Goal: Transaction & Acquisition: Book appointment/travel/reservation

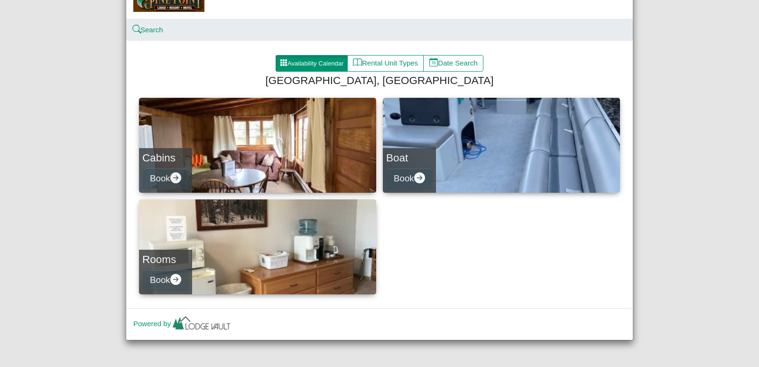
scroll to position [56, 0]
click at [432, 160] on div "Boat Book" at bounding box center [409, 169] width 53 height 45
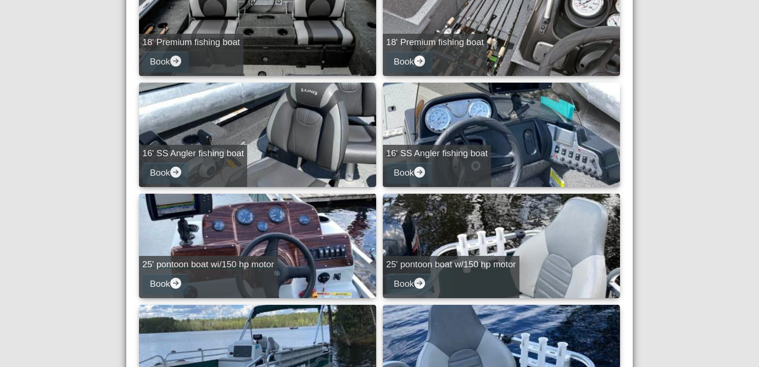
scroll to position [379, 0]
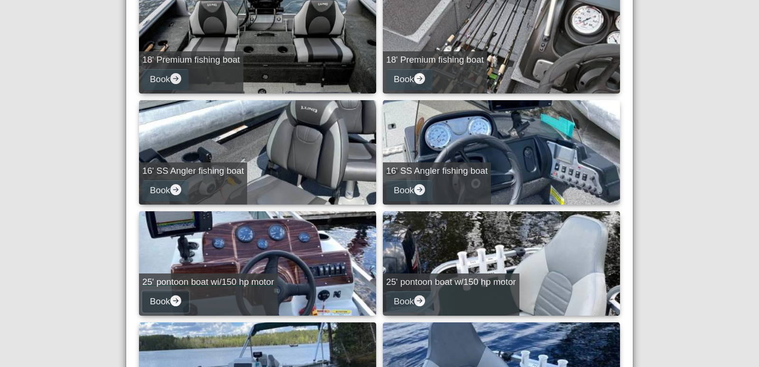
click at [174, 300] on icon "arrow right circle fill" at bounding box center [175, 300] width 11 height 11
select select "*"
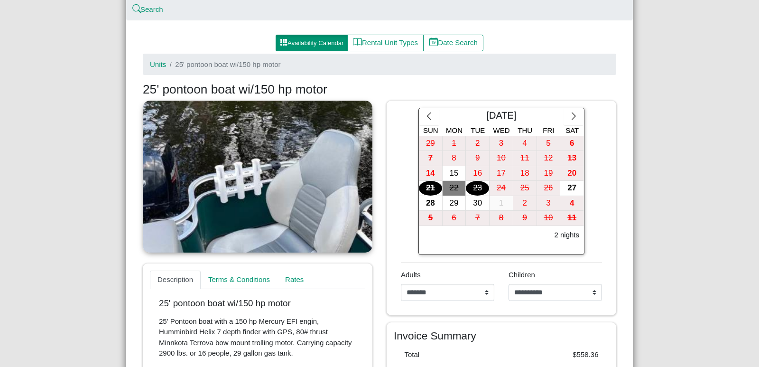
scroll to position [51, 0]
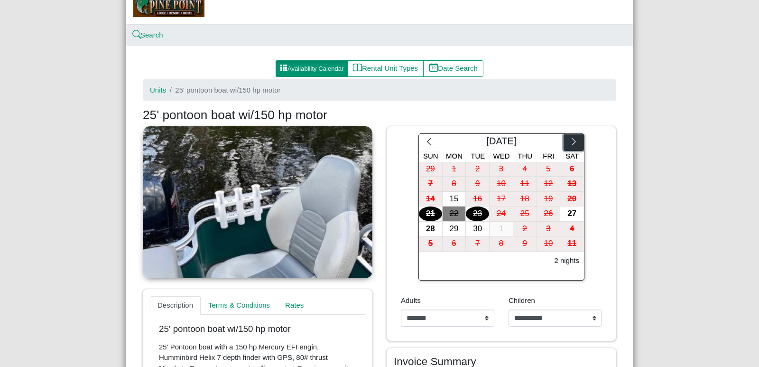
click at [571, 142] on icon "chevron right" at bounding box center [573, 141] width 9 height 9
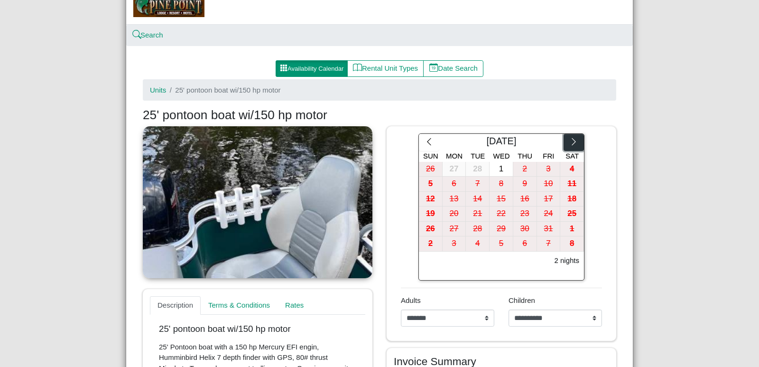
click at [571, 142] on icon "chevron right" at bounding box center [573, 141] width 9 height 9
click at [570, 142] on icon "chevron right" at bounding box center [573, 141] width 9 height 9
click at [569, 142] on icon "chevron right" at bounding box center [573, 141] width 9 height 9
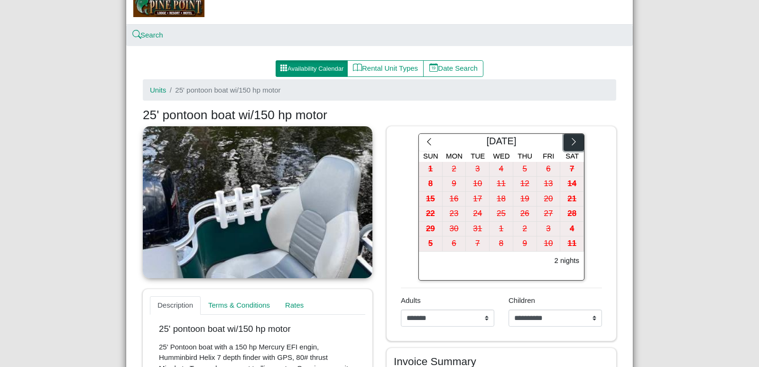
click at [569, 142] on icon "chevron right" at bounding box center [573, 141] width 9 height 9
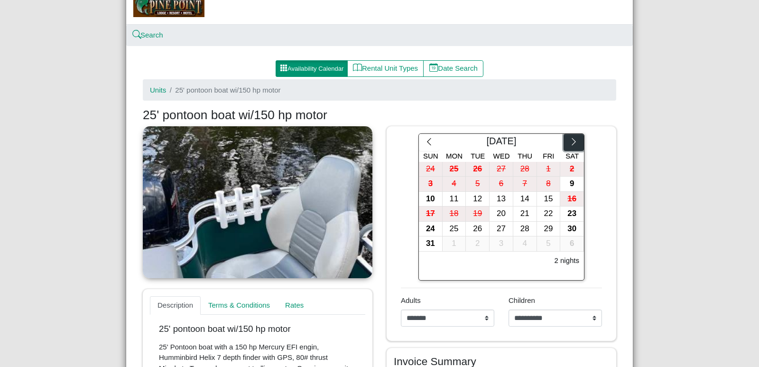
click at [569, 142] on icon "chevron right" at bounding box center [573, 141] width 9 height 9
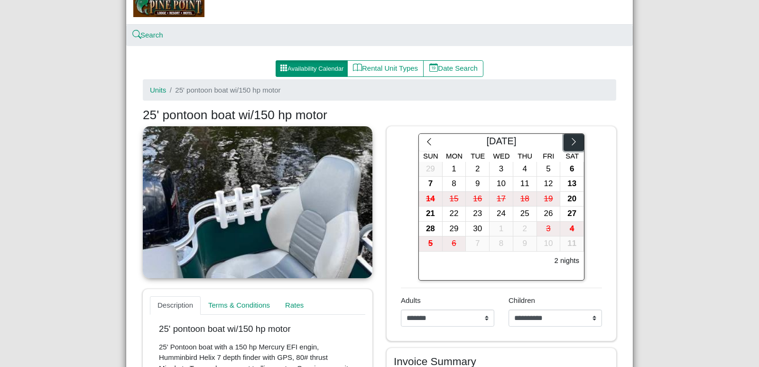
click at [569, 142] on icon "chevron right" at bounding box center [573, 141] width 9 height 9
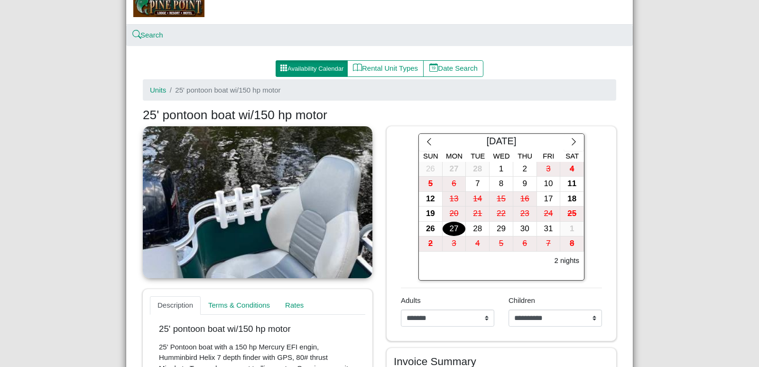
click at [451, 226] on div "27" at bounding box center [453, 228] width 23 height 15
click at [548, 227] on div "31" at bounding box center [548, 228] width 23 height 15
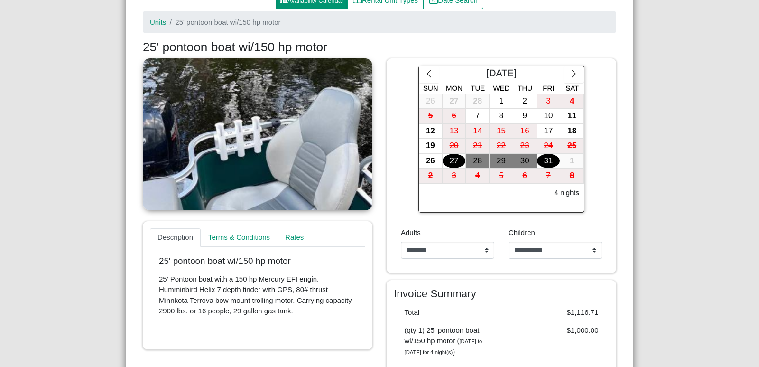
scroll to position [98, 0]
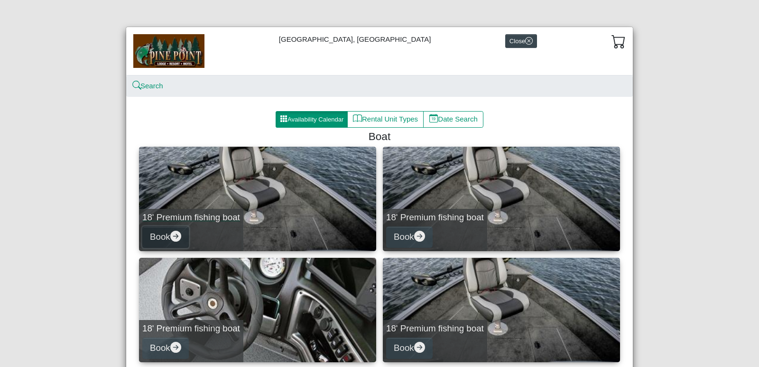
click at [173, 237] on icon "arrow right circle fill" at bounding box center [175, 235] width 11 height 11
select select "*"
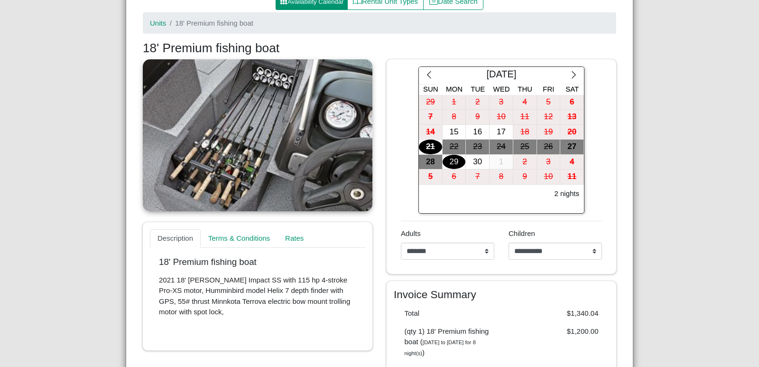
scroll to position [95, 0]
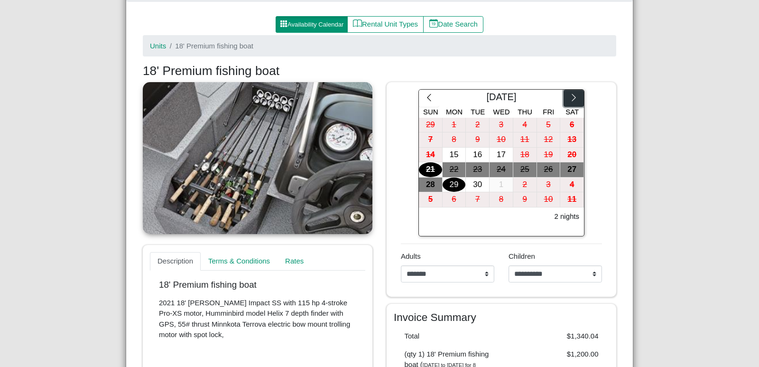
click at [571, 97] on icon "chevron right" at bounding box center [573, 97] width 4 height 7
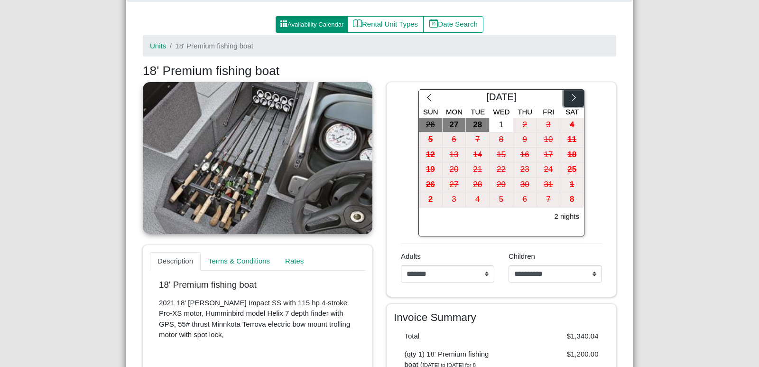
click at [571, 97] on icon "chevron right" at bounding box center [573, 97] width 4 height 7
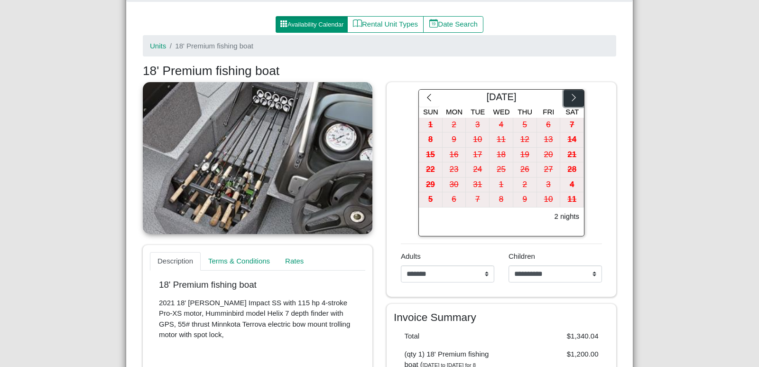
click at [571, 97] on icon "chevron right" at bounding box center [573, 97] width 4 height 7
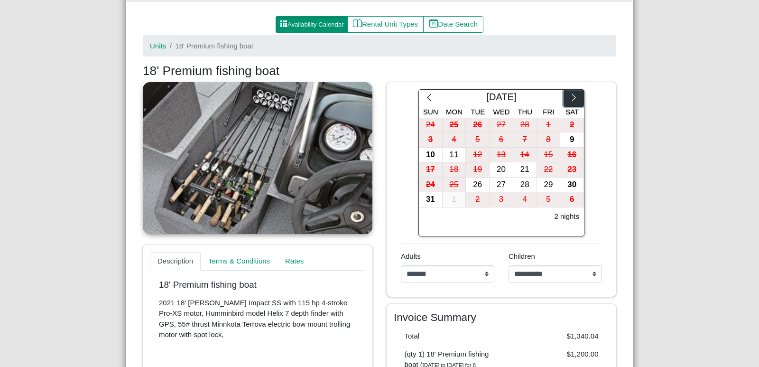
click at [571, 97] on icon "chevron right" at bounding box center [573, 97] width 4 height 7
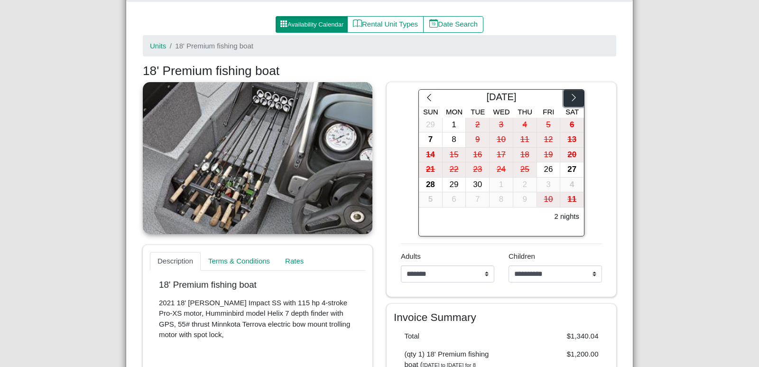
click at [570, 97] on icon "chevron right" at bounding box center [573, 97] width 9 height 9
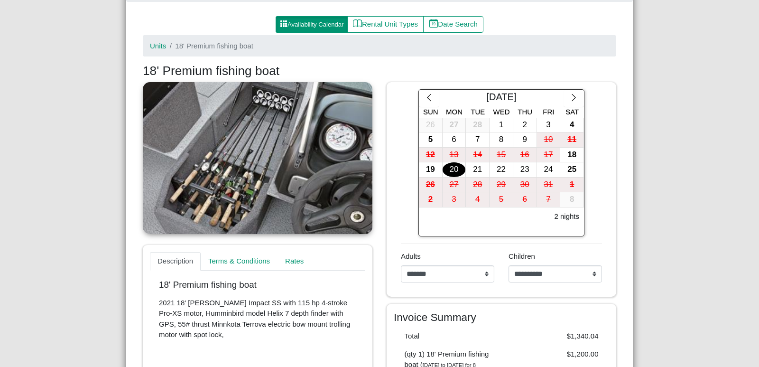
click at [450, 171] on div "20" at bounding box center [453, 169] width 23 height 15
click at [565, 169] on div "25" at bounding box center [571, 169] width 23 height 15
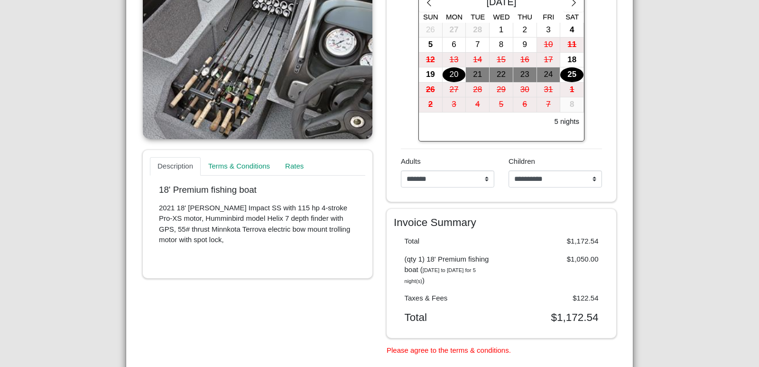
scroll to position [304, 0]
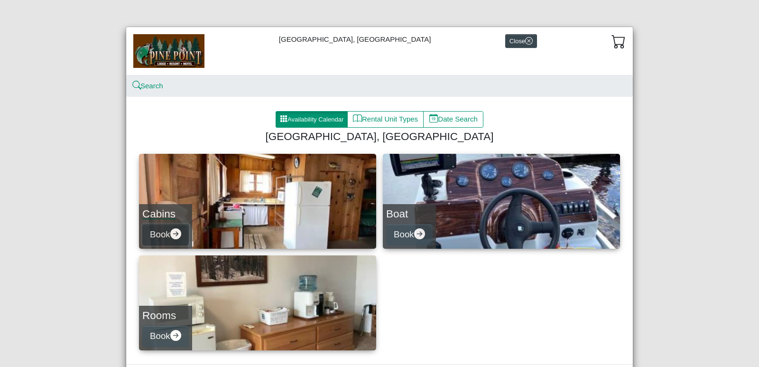
click at [173, 233] on icon "arrow right circle fill" at bounding box center [175, 233] width 11 height 11
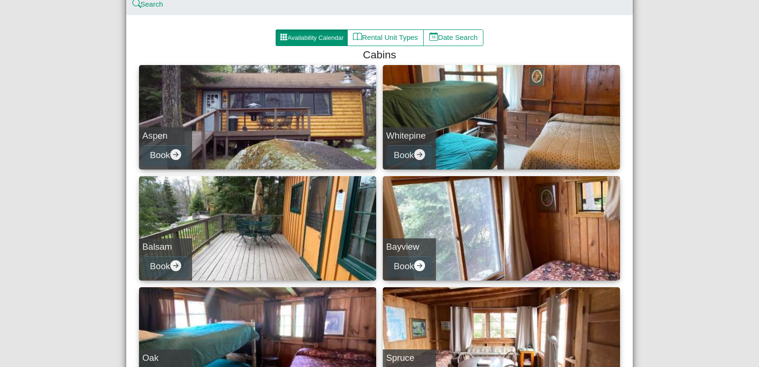
scroll to position [95, 0]
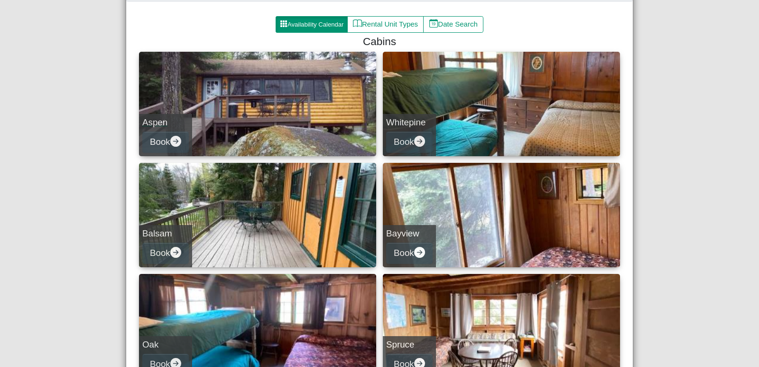
click at [257, 104] on link "Aspen Book" at bounding box center [257, 104] width 237 height 104
select select "*"
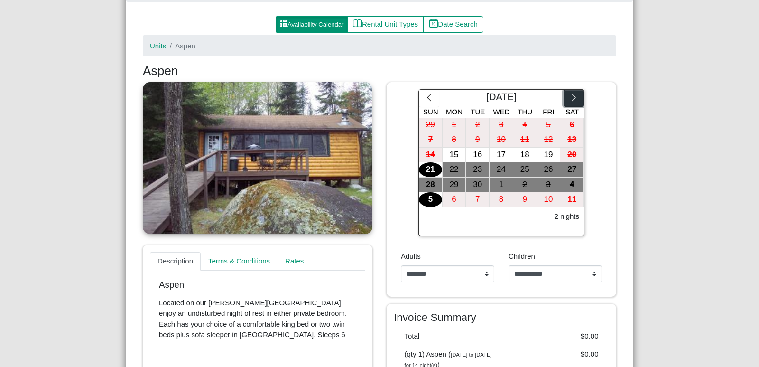
click at [571, 97] on icon "chevron right" at bounding box center [573, 97] width 4 height 7
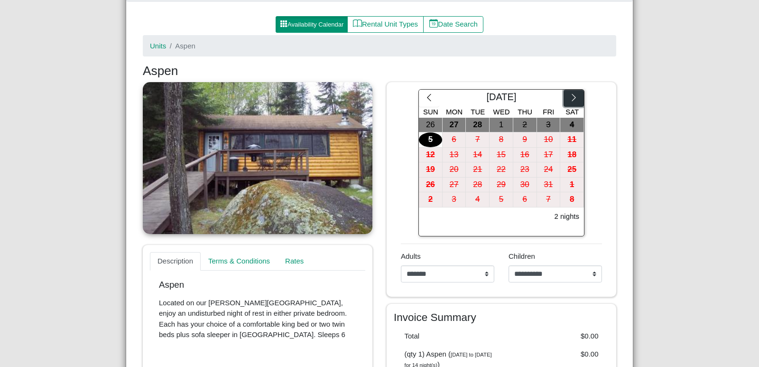
click at [571, 97] on icon "chevron right" at bounding box center [573, 97] width 4 height 7
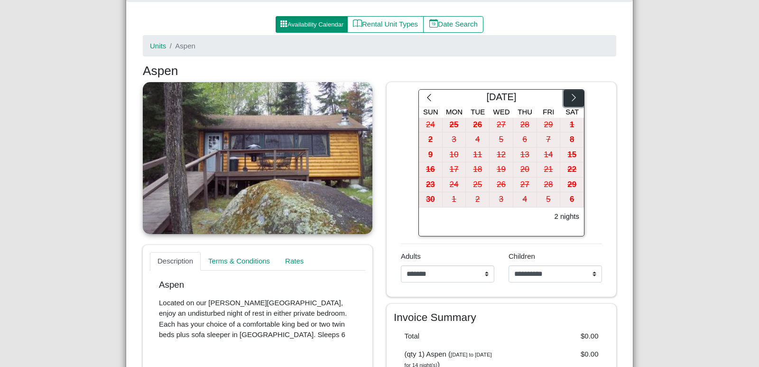
click at [571, 97] on icon "chevron right" at bounding box center [573, 97] width 4 height 7
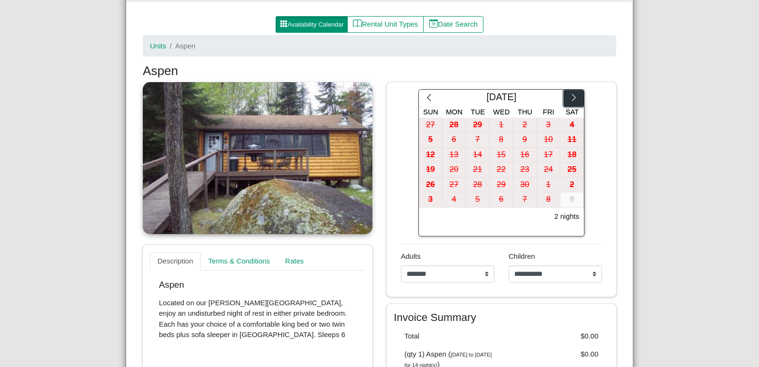
click at [571, 97] on icon "chevron right" at bounding box center [573, 97] width 4 height 7
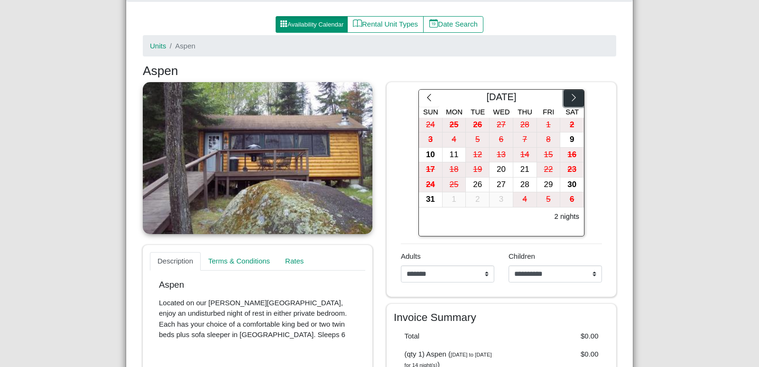
click at [571, 97] on icon "chevron right" at bounding box center [573, 97] width 4 height 7
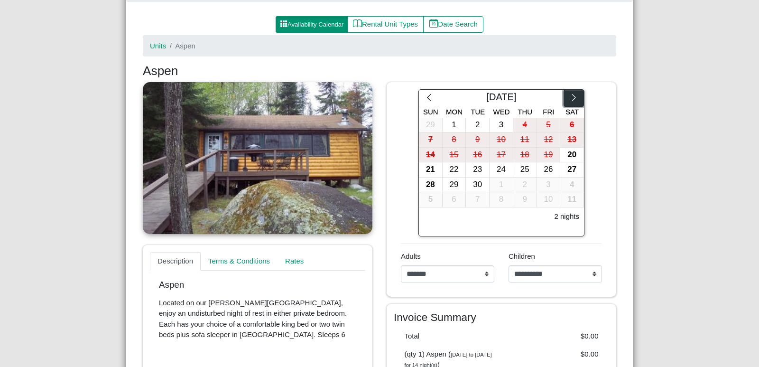
click at [571, 97] on icon "chevron right" at bounding box center [573, 97] width 4 height 7
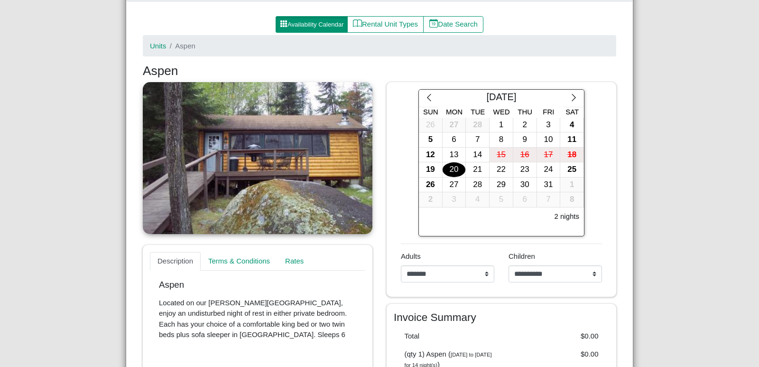
click at [446, 168] on div "20" at bounding box center [453, 169] width 23 height 15
click at [571, 170] on div "25" at bounding box center [571, 169] width 23 height 15
